Goal: Task Accomplishment & Management: Manage account settings

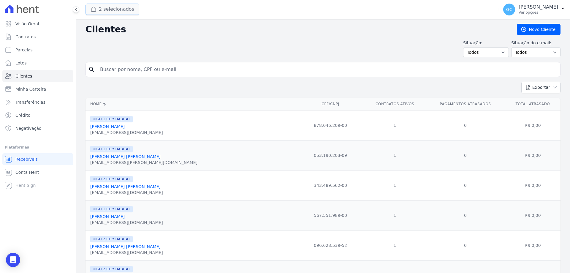
click at [121, 9] on button "2 selecionados" at bounding box center [113, 9] width 54 height 11
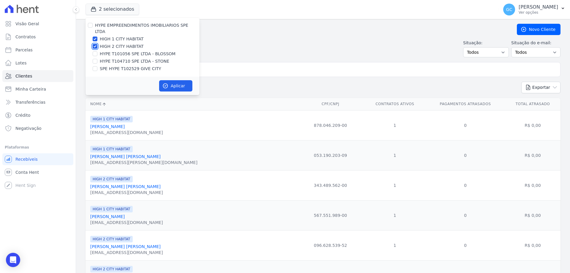
click at [95, 44] on input "HIGH 2 CITY HABITAT" at bounding box center [95, 46] width 5 height 5
checkbox input "false"
click at [95, 37] on input "HIGH 1 CITY HABITAT" at bounding box center [95, 39] width 5 height 5
checkbox input "false"
click at [97, 66] on input "SPE HYPE T102529 GIVE CITY" at bounding box center [95, 68] width 5 height 5
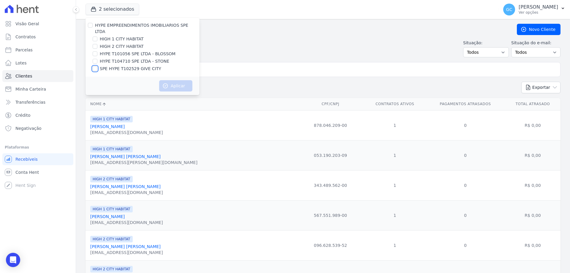
checkbox input "true"
click at [173, 81] on button "Aplicar" at bounding box center [175, 85] width 33 height 11
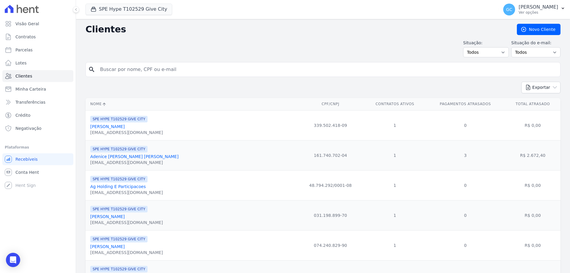
click at [171, 67] on input "search" at bounding box center [328, 70] width 462 height 12
click at [146, 72] on input "elcio" at bounding box center [328, 70] width 462 height 12
type input "elcio"
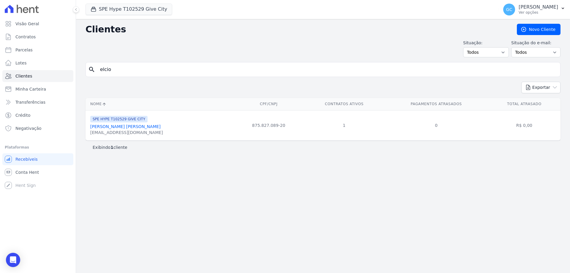
click at [119, 125] on link "[PERSON_NAME] [PERSON_NAME]" at bounding box center [125, 126] width 70 height 5
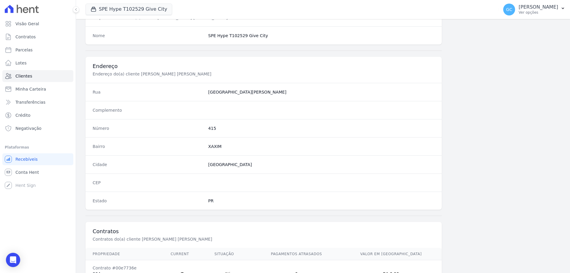
scroll to position [283, 0]
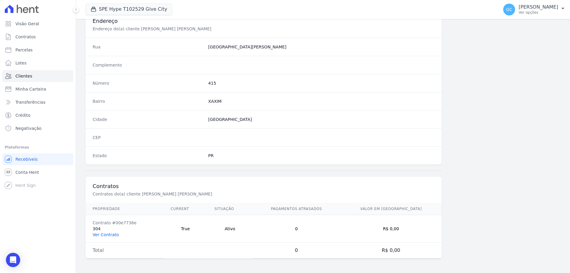
click at [109, 234] on link "Ver Contrato" at bounding box center [106, 234] width 26 height 5
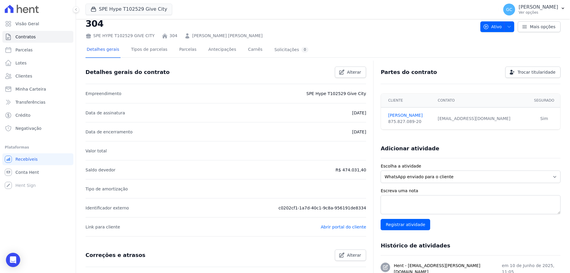
scroll to position [14, 0]
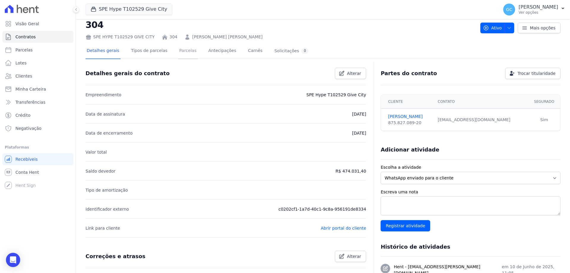
click at [182, 49] on link "Parcelas" at bounding box center [188, 51] width 20 height 16
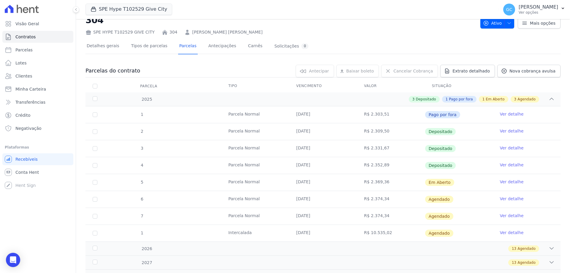
scroll to position [30, 0]
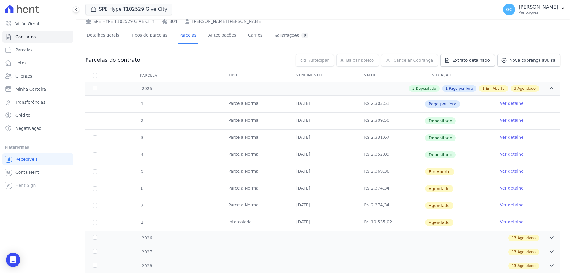
click at [502, 171] on link "Ver detalhe" at bounding box center [512, 171] width 24 height 6
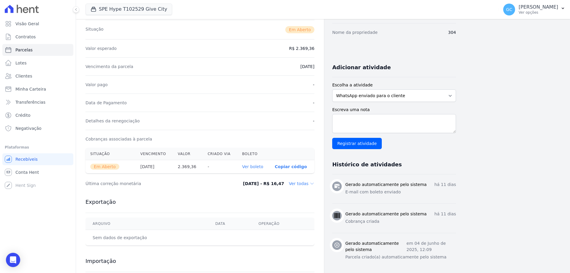
scroll to position [89, 0]
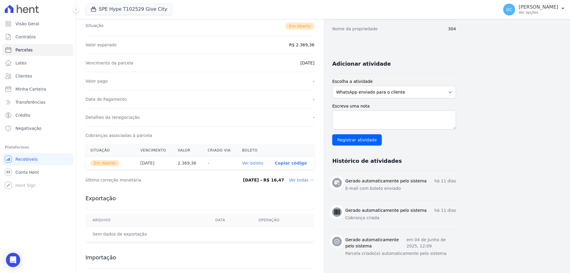
click at [255, 162] on link "Ver boleto" at bounding box center [252, 163] width 21 height 5
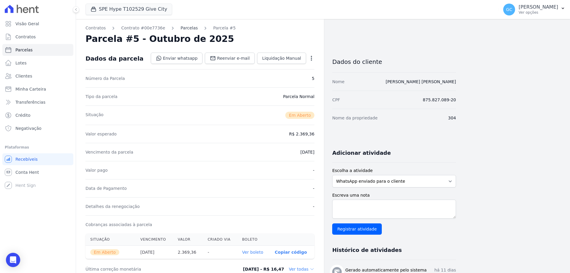
click at [181, 31] on link "Parcelas" at bounding box center [189, 28] width 17 height 6
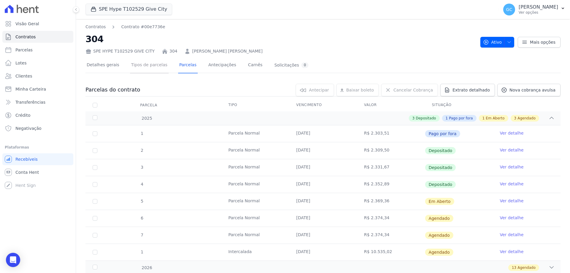
click at [150, 70] on link "Tipos de parcelas" at bounding box center [149, 66] width 39 height 16
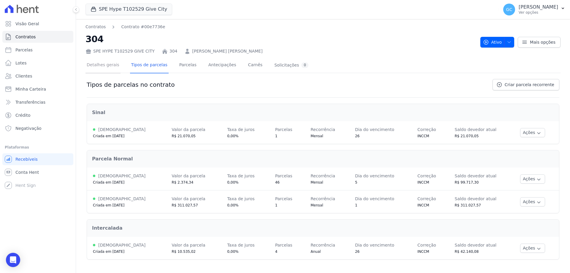
click at [108, 66] on link "Detalhes gerais" at bounding box center [103, 66] width 35 height 16
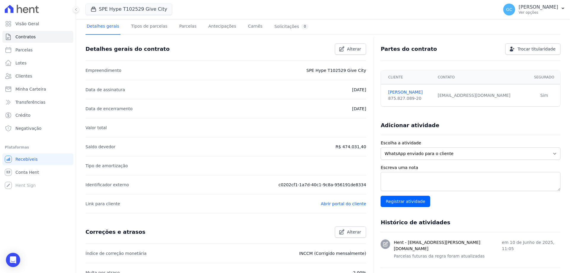
scroll to position [59, 0]
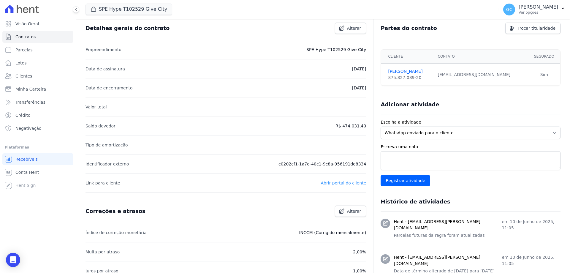
click at [342, 183] on link "Abrir portal do cliente" at bounding box center [343, 183] width 45 height 5
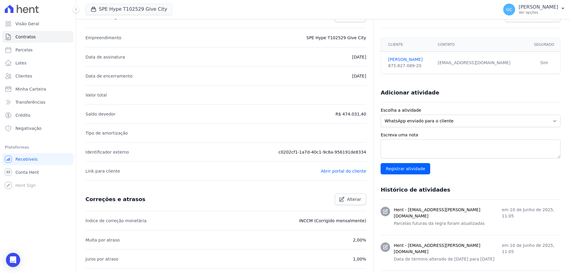
scroll to position [89, 0]
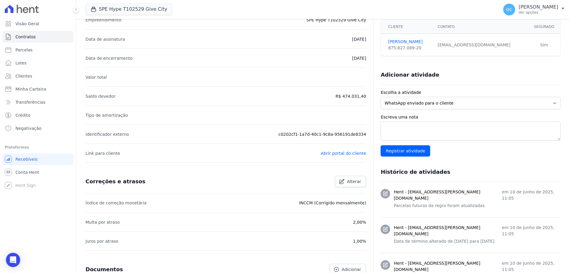
drag, startPoint x: 502, startPoint y: 45, endPoint x: 435, endPoint y: 50, distance: 67.6
click at [435, 50] on td "[EMAIL_ADDRESS][DOMAIN_NAME]" at bounding box center [482, 45] width 94 height 22
copy div "[EMAIL_ADDRESS][DOMAIN_NAME]"
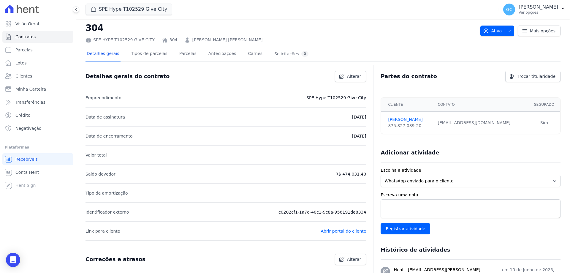
scroll to position [0, 0]
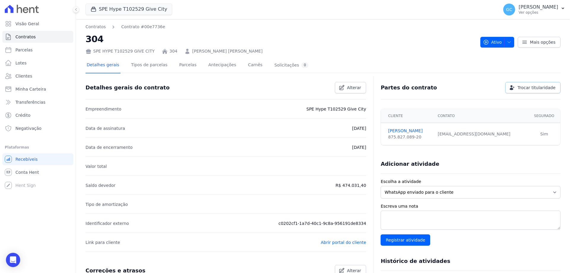
click at [529, 86] on span "Trocar titularidade" at bounding box center [537, 88] width 38 height 6
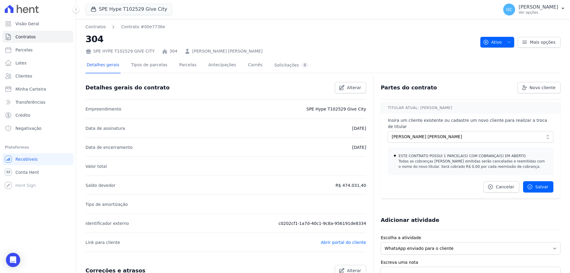
click at [478, 77] on div "Partes do contrato Novo cliente Cadastrar novo cliente em: SPE HYPE T102529 GIV…" at bounding box center [471, 87] width 180 height 23
click at [522, 42] on icon at bounding box center [525, 42] width 6 height 6
click at [348, 90] on span "Alterar" at bounding box center [354, 88] width 14 height 6
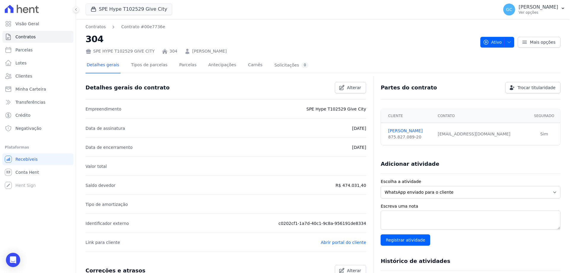
click at [534, 117] on th "Segurado" at bounding box center [545, 116] width 32 height 14
click at [400, 131] on link "[PERSON_NAME]" at bounding box center [409, 131] width 42 height 6
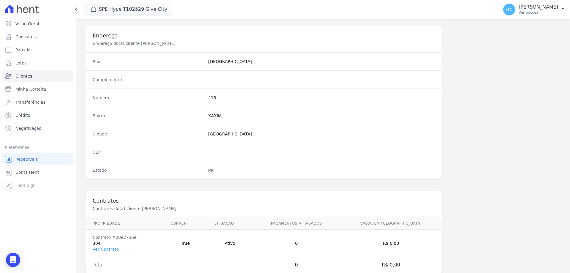
scroll to position [283, 0]
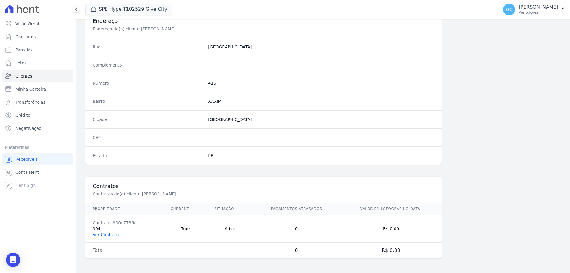
click at [108, 235] on link "Ver Contrato" at bounding box center [106, 234] width 26 height 5
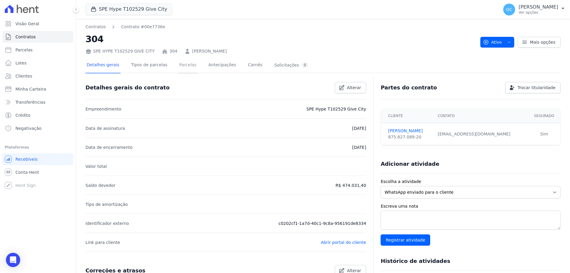
click at [178, 64] on link "Parcelas" at bounding box center [188, 66] width 20 height 16
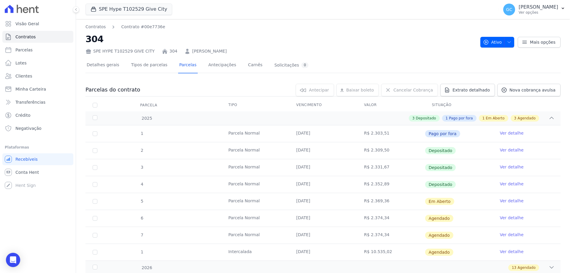
click at [503, 203] on link "Ver detalhe" at bounding box center [512, 201] width 24 height 6
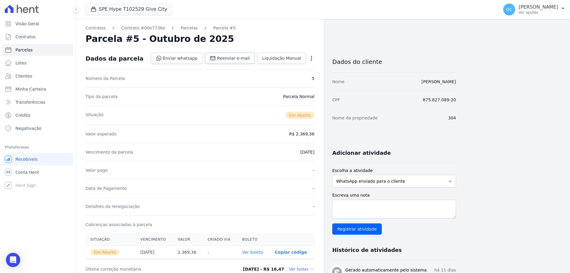
click at [246, 57] on span "Reenviar e-mail" at bounding box center [233, 58] width 33 height 6
click at [184, 28] on link "Parcelas" at bounding box center [189, 28] width 17 height 6
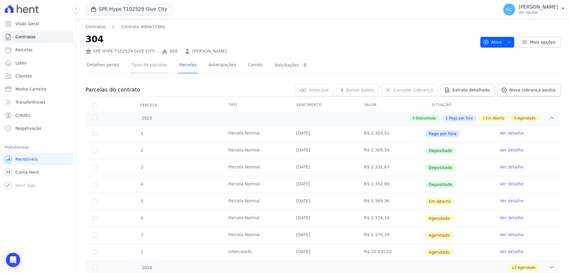
click at [132, 66] on link "Tipos de parcelas" at bounding box center [149, 66] width 39 height 16
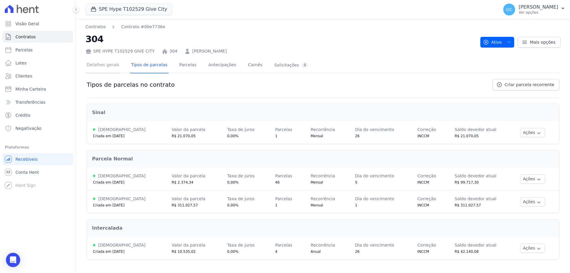
drag, startPoint x: 111, startPoint y: 64, endPoint x: 165, endPoint y: 66, distance: 54.7
click at [111, 64] on link "Detalhes gerais" at bounding box center [103, 66] width 35 height 16
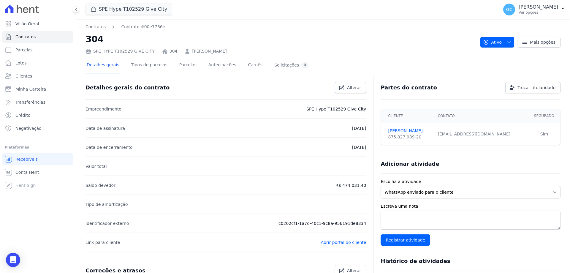
click at [351, 89] on span "Alterar" at bounding box center [354, 88] width 14 height 6
click at [404, 131] on link "[PERSON_NAME]" at bounding box center [409, 131] width 42 height 6
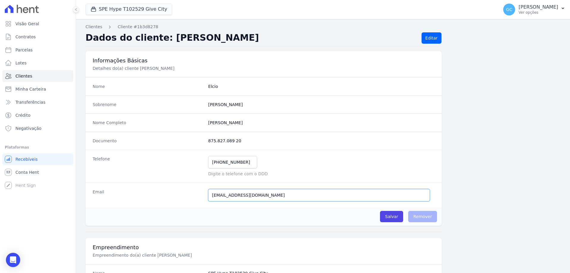
drag, startPoint x: 290, startPoint y: 193, endPoint x: 208, endPoint y: 195, distance: 81.7
click at [208, 195] on input "[EMAIL_ADDRESS][DOMAIN_NAME]" at bounding box center [319, 195] width 222 height 12
paste input "Elcioluiz4347@gmail.com"
click at [214, 194] on input "Elcioluiz4347@gmail.com" at bounding box center [319, 195] width 222 height 12
type input "elcioluiz4347@gmail.com"
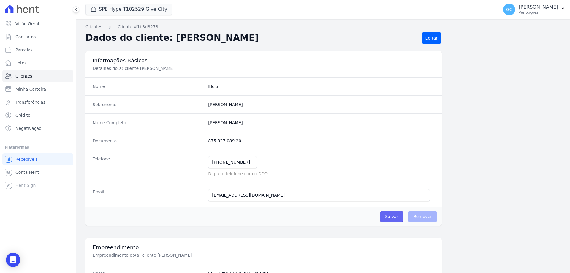
click at [392, 218] on input "Salvar" at bounding box center [391, 216] width 23 height 11
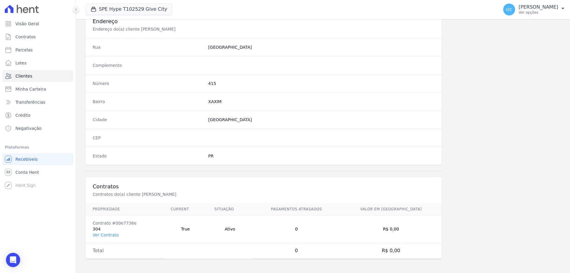
scroll to position [303, 0]
click at [103, 235] on link "Ver Contrato" at bounding box center [106, 234] width 26 height 5
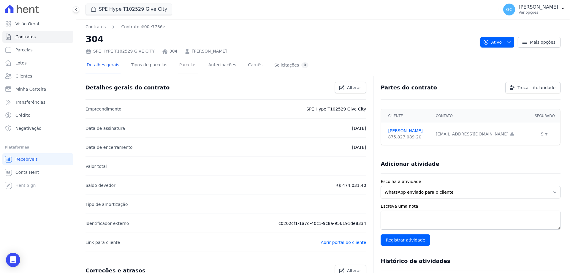
click at [181, 66] on link "Parcelas" at bounding box center [188, 66] width 20 height 16
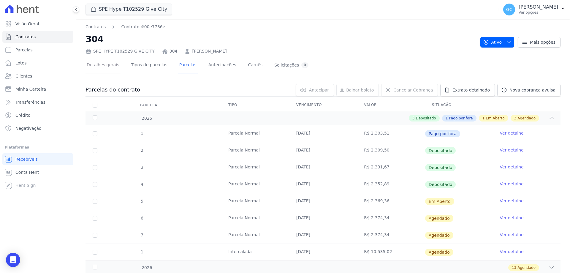
click at [113, 66] on link "Detalhes gerais" at bounding box center [103, 66] width 35 height 16
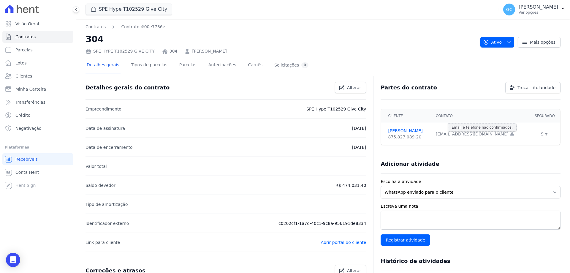
click at [510, 136] on icon at bounding box center [512, 134] width 5 height 5
click at [473, 135] on div "elcioluiz4347@gmail.com Email e telefone não confirmados." at bounding box center [481, 134] width 90 height 6
click at [449, 135] on div "elcioluiz4347@gmail.com Email e telefone não confirmados." at bounding box center [481, 134] width 90 height 6
click at [429, 133] on link "[PERSON_NAME]" at bounding box center [408, 131] width 40 height 6
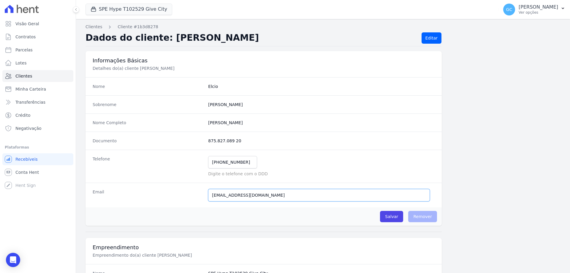
click at [273, 195] on input "elcioluiz4347@gmail.com" at bounding box center [319, 195] width 222 height 12
click at [393, 213] on input "Salvar" at bounding box center [391, 216] width 23 height 11
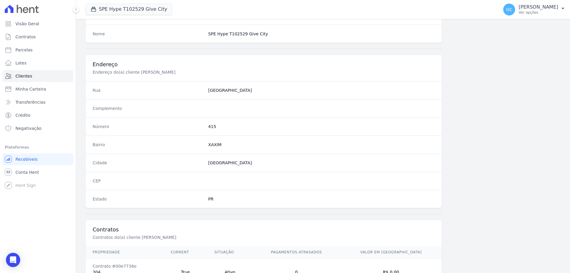
scroll to position [303, 0]
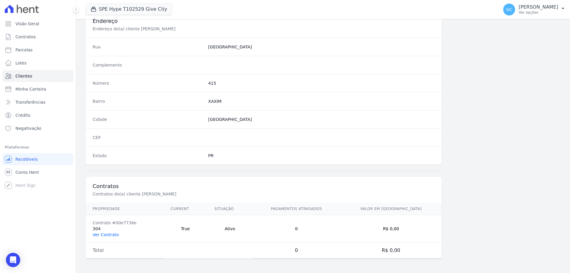
click at [112, 235] on link "Ver Contrato" at bounding box center [106, 234] width 26 height 5
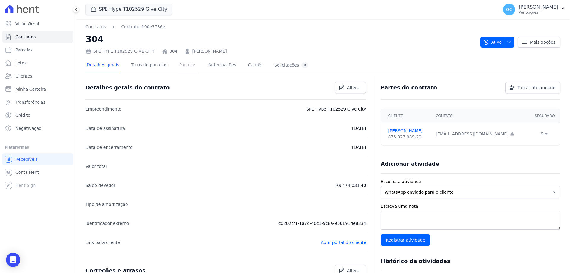
click at [181, 66] on link "Parcelas" at bounding box center [188, 66] width 20 height 16
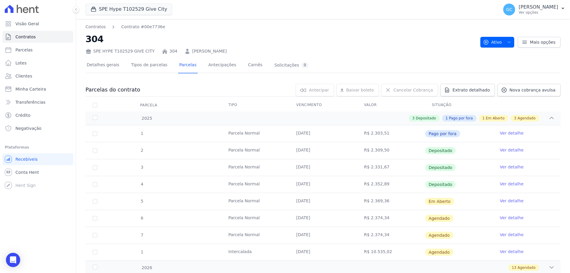
click at [507, 200] on link "Ver detalhe" at bounding box center [512, 201] width 24 height 6
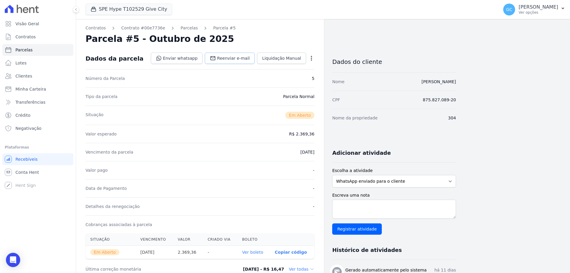
click at [239, 59] on span "Reenviar e-mail" at bounding box center [233, 58] width 33 height 6
click at [245, 59] on span "Reenviar e-mail" at bounding box center [233, 58] width 33 height 6
